Goal: Communication & Community: Answer question/provide support

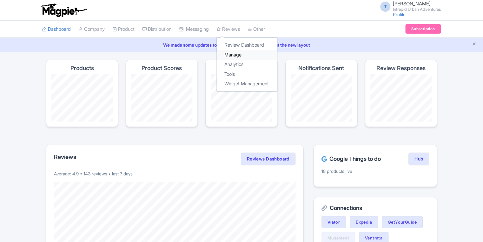
click at [240, 55] on link "Manage" at bounding box center [247, 55] width 60 height 10
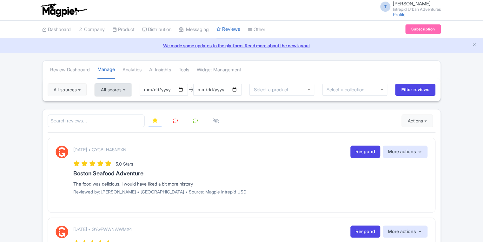
click at [113, 90] on button "All scores" at bounding box center [113, 89] width 37 height 13
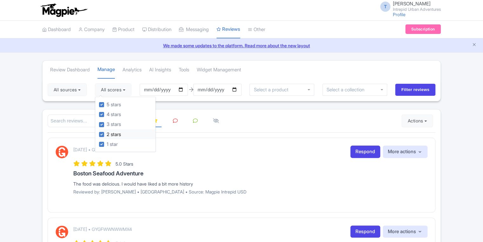
click at [107, 135] on label "2 stars" at bounding box center [114, 134] width 14 height 7
click at [107, 135] on input "2 stars" at bounding box center [109, 133] width 4 height 4
checkbox input "false"
click at [107, 122] on label "3 stars" at bounding box center [114, 124] width 14 height 7
click at [107, 122] on input "3 stars" at bounding box center [109, 123] width 4 height 4
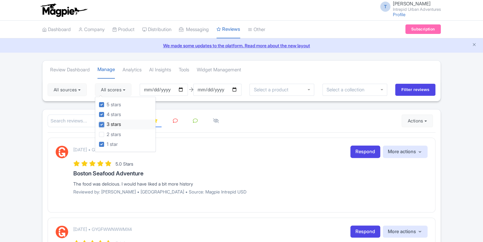
checkbox input "false"
click at [107, 113] on label "4 stars" at bounding box center [114, 114] width 14 height 7
click at [107, 113] on input "4 stars" at bounding box center [109, 113] width 4 height 4
checkbox input "false"
click at [107, 102] on label "5 stars" at bounding box center [114, 104] width 14 height 7
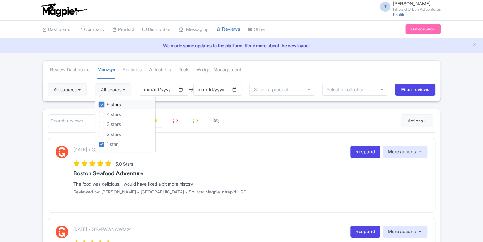
click at [107, 102] on input "5 stars" at bounding box center [109, 103] width 4 height 4
checkbox input "false"
click at [413, 94] on input "Filter reviews" at bounding box center [415, 90] width 40 height 12
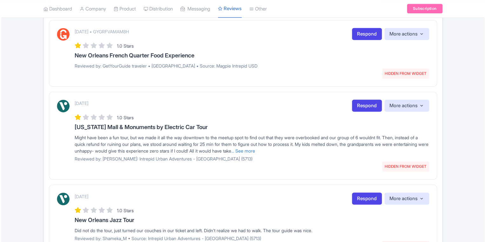
scroll to position [203, 0]
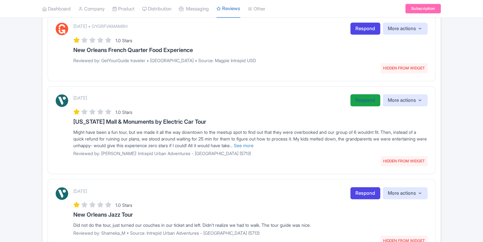
click at [355, 100] on link "Respond" at bounding box center [365, 100] width 30 height 12
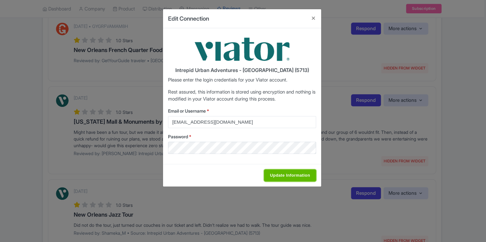
click at [282, 172] on input "Update Information" at bounding box center [290, 176] width 52 height 12
type input "Saving..."
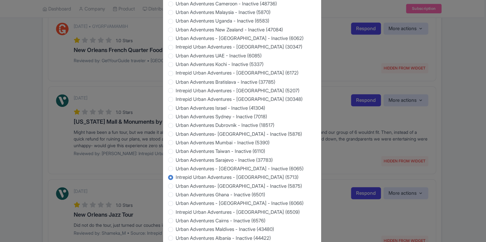
scroll to position [589, 0]
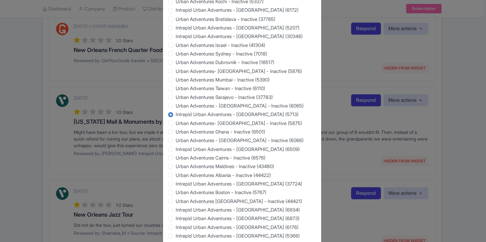
type input "Saving..."
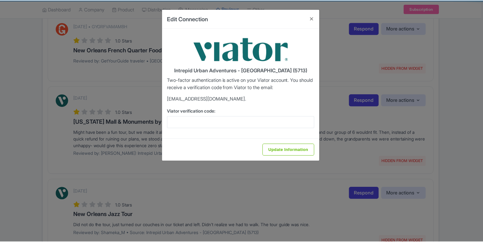
scroll to position [0, 0]
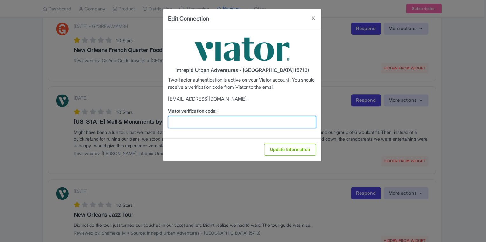
click at [231, 123] on input "Viator verification code:" at bounding box center [242, 122] width 148 height 12
click at [183, 123] on input "Viator verification code:" at bounding box center [242, 122] width 148 height 12
paste input "257317"
type input "257317"
click at [292, 156] on div "Update Information" at bounding box center [242, 149] width 158 height 23
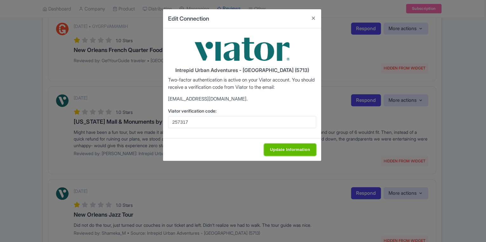
click at [294, 153] on input "Update Information" at bounding box center [290, 150] width 52 height 12
type input "Update Information"
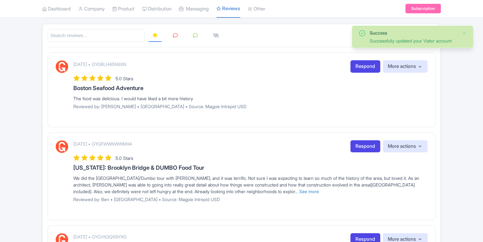
scroll to position [51, 0]
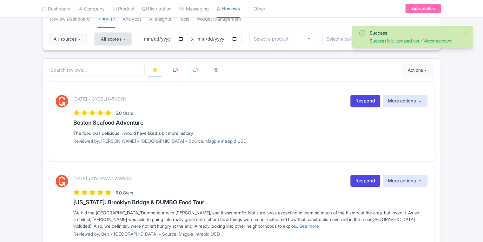
click at [130, 39] on button "All scores" at bounding box center [113, 39] width 37 height 13
click at [107, 82] on label "2 stars" at bounding box center [114, 83] width 14 height 7
click at [107, 82] on input "2 stars" at bounding box center [109, 82] width 4 height 4
checkbox input "false"
click at [103, 69] on div "3 stars" at bounding box center [127, 74] width 57 height 10
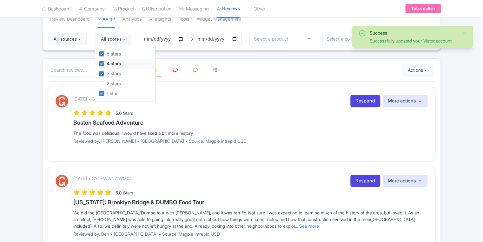
click at [107, 62] on label "4 stars" at bounding box center [114, 63] width 14 height 7
click at [107, 62] on input "4 stars" at bounding box center [109, 62] width 4 height 4
checkbox input "false"
click at [107, 54] on label "5 stars" at bounding box center [114, 53] width 14 height 7
click at [107, 54] on input "5 stars" at bounding box center [109, 52] width 4 height 4
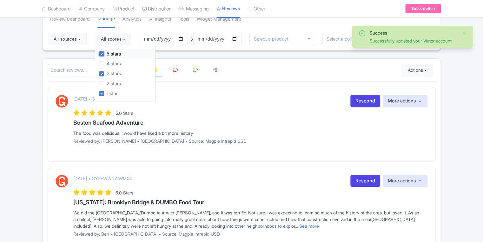
checkbox input "false"
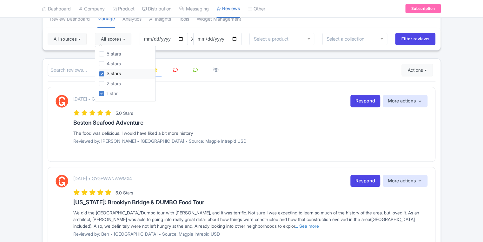
click at [107, 74] on label "3 stars" at bounding box center [114, 73] width 14 height 7
click at [107, 74] on input "3 stars" at bounding box center [109, 72] width 4 height 4
checkbox input "false"
click at [407, 39] on input "Filter reviews" at bounding box center [415, 39] width 40 height 12
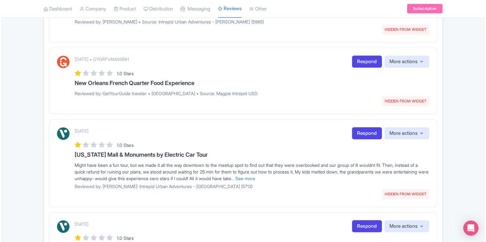
scroll to position [203, 0]
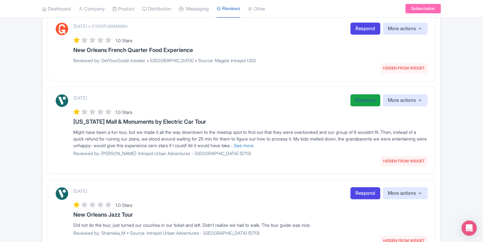
click at [360, 97] on link "Respond" at bounding box center [365, 100] width 30 height 12
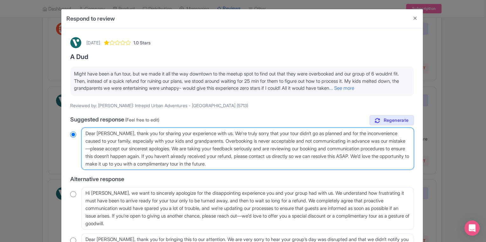
drag, startPoint x: 309, startPoint y: 169, endPoint x: 54, endPoint y: 118, distance: 259.6
click at [54, 118] on div "Respond to review August 31, 2025 1.0 Stars A Dud Might have been a fun tour, b…" at bounding box center [243, 121] width 486 height 242
paste textarea "Thank you for bringing this unusual experience to our attention through your re…"
type textarea "Dear [PERSON_NAME], Thank you for bringing this unusual experience to our atten…"
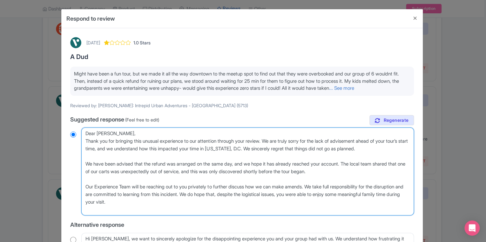
radio input "true"
type textarea "Dear [PERSON_NAME], Thank you for bringing this unusual experience to our atten…"
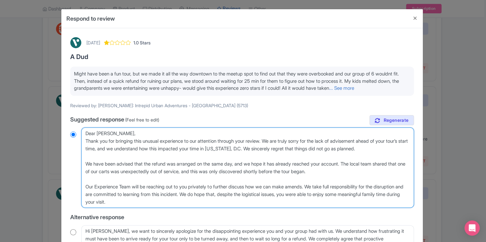
radio input "true"
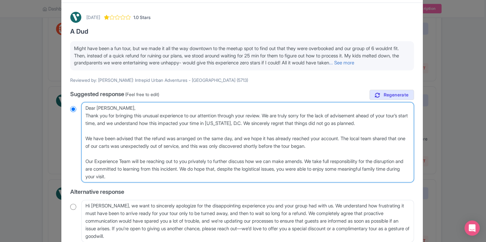
scroll to position [138, 0]
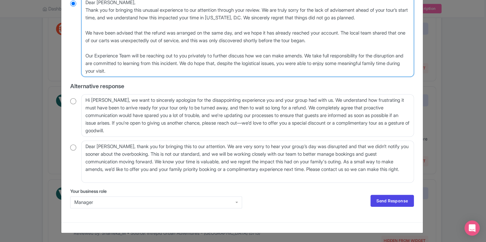
type textarea "Dear Lauren, Thank you for bringing this unusual experience to our attention th…"
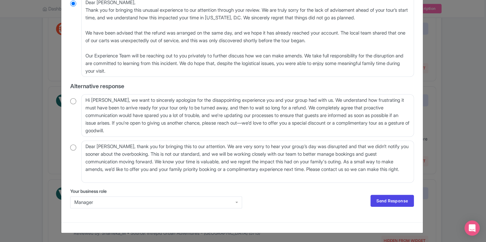
click at [202, 204] on div "Manager" at bounding box center [156, 203] width 172 height 12
click at [404, 201] on link "Send Response" at bounding box center [391, 201] width 43 height 12
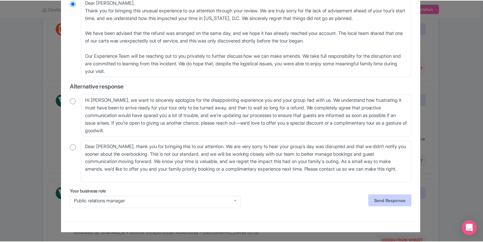
scroll to position [0, 0]
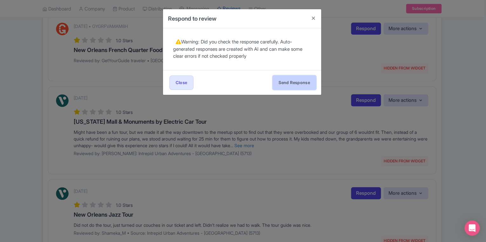
click at [284, 82] on button "Send Response" at bounding box center [293, 83] width 43 height 14
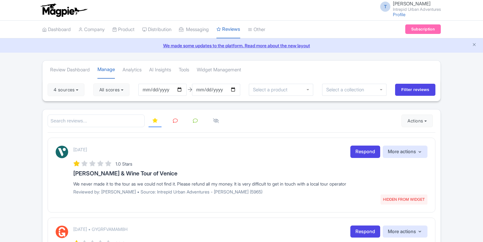
scroll to position [203, 0]
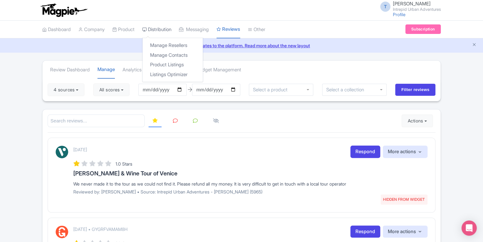
click at [161, 30] on link "Distribution" at bounding box center [156, 29] width 29 height 17
